Goal: Navigation & Orientation: Find specific page/section

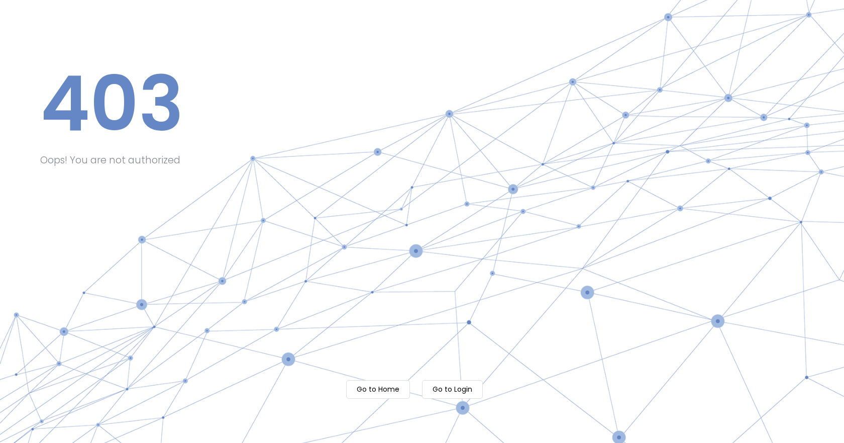
click at [375, 392] on m-button "Go to Home" at bounding box center [378, 389] width 64 height 19
